Goal: Task Accomplishment & Management: Manage account settings

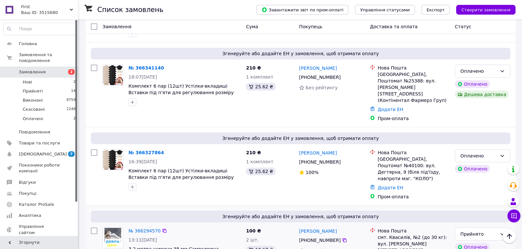
scroll to position [144, 0]
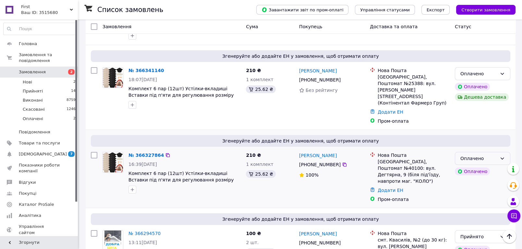
click at [469, 155] on div "Оплачено" at bounding box center [478, 158] width 37 height 7
click at [469, 157] on li "Прийнято" at bounding box center [482, 154] width 55 height 12
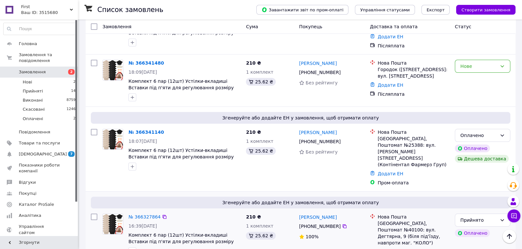
scroll to position [72, 0]
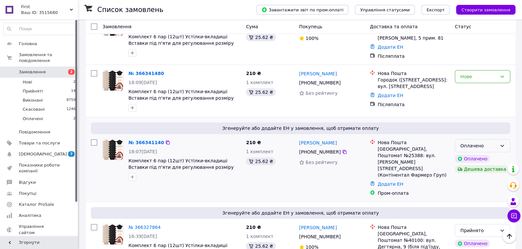
click at [472, 142] on div "Оплачено" at bounding box center [478, 145] width 37 height 7
click at [470, 154] on li "Прийнято" at bounding box center [482, 155] width 55 height 12
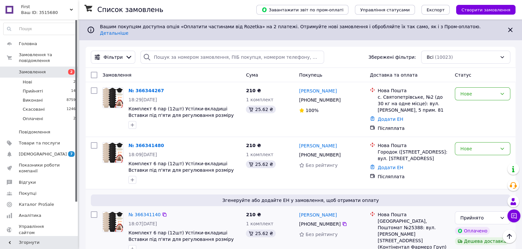
scroll to position [0, 0]
click at [470, 145] on div "Нове" at bounding box center [478, 148] width 37 height 7
click at [477, 156] on li "Прийнято" at bounding box center [482, 157] width 55 height 12
click at [475, 90] on div "Нове" at bounding box center [478, 93] width 37 height 7
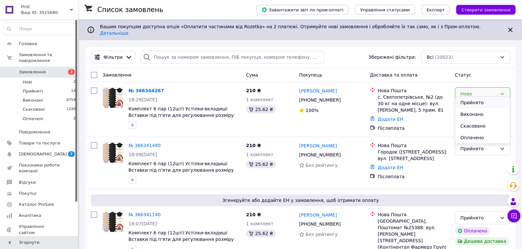
click at [482, 102] on li "Прийнято" at bounding box center [482, 103] width 55 height 12
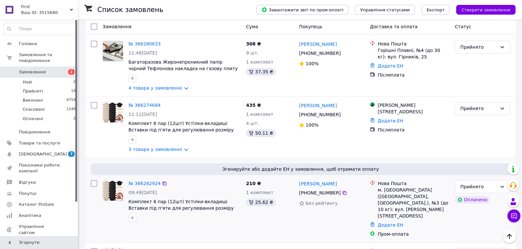
scroll to position [540, 0]
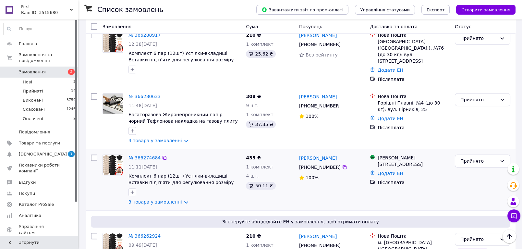
click at [436, 152] on div "Магазини [STREET_ADDRESS] Додати ЕН Післяплата" at bounding box center [409, 180] width 85 height 56
click at [165, 199] on link "3 товара у замовленні" at bounding box center [154, 201] width 53 height 5
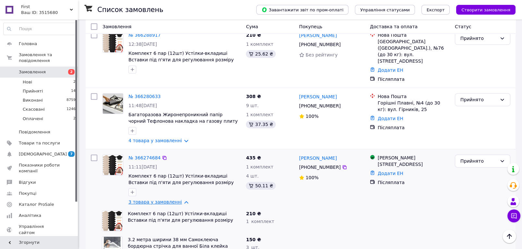
click at [167, 199] on link "3 товара у замовленні" at bounding box center [154, 201] width 53 height 5
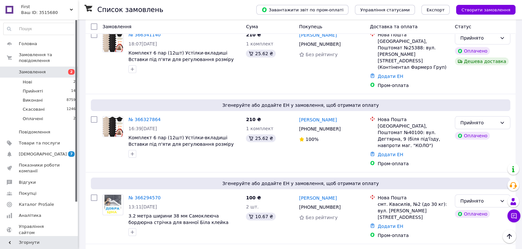
scroll to position [0, 0]
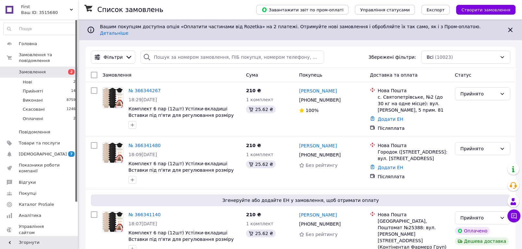
click at [358, 53] on div "Фільтри Збережені фільтри: Всі (10023)" at bounding box center [300, 57] width 424 height 13
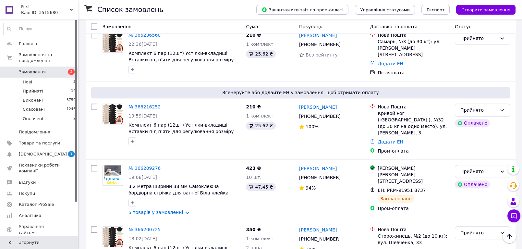
scroll to position [1117, 0]
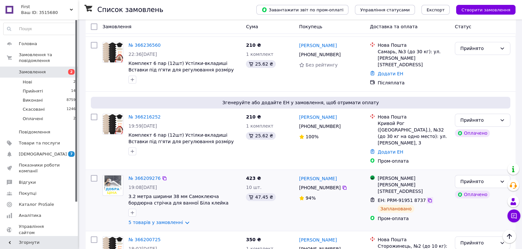
click at [428, 198] on icon at bounding box center [430, 200] width 4 height 4
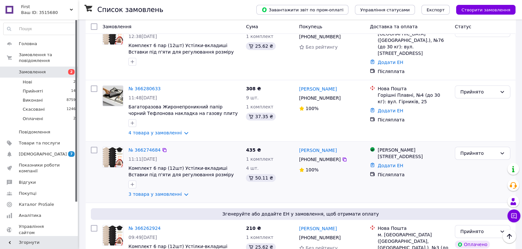
scroll to position [540, 0]
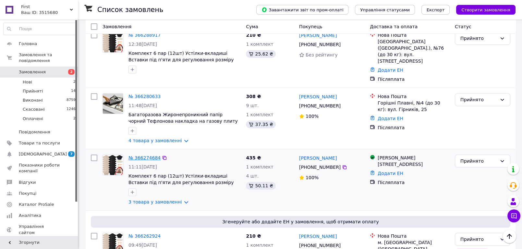
click at [151, 155] on link "№ 366274684" at bounding box center [144, 157] width 32 height 5
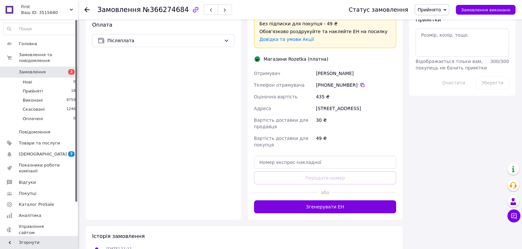
scroll to position [360, 0]
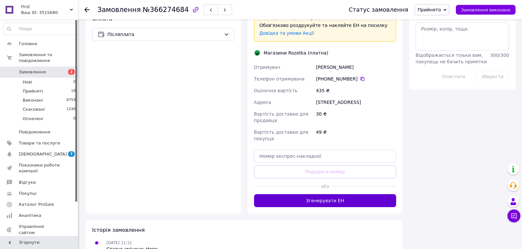
click at [316, 194] on button "Згенерувати ЕН" at bounding box center [325, 200] width 142 height 13
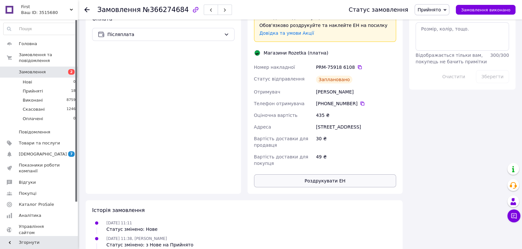
click at [328, 174] on button "Роздрукувати ЕН" at bounding box center [325, 180] width 142 height 13
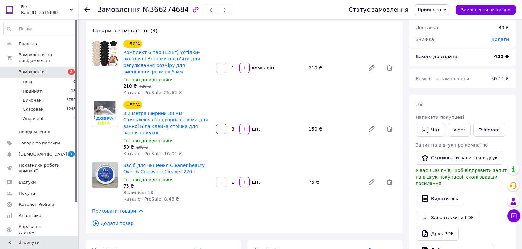
scroll to position [0, 0]
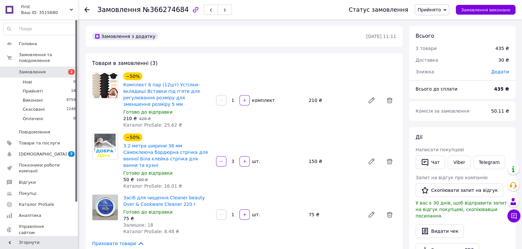
click at [32, 69] on span "Замовлення" at bounding box center [32, 72] width 27 height 6
